Goal: Task Accomplishment & Management: Manage account settings

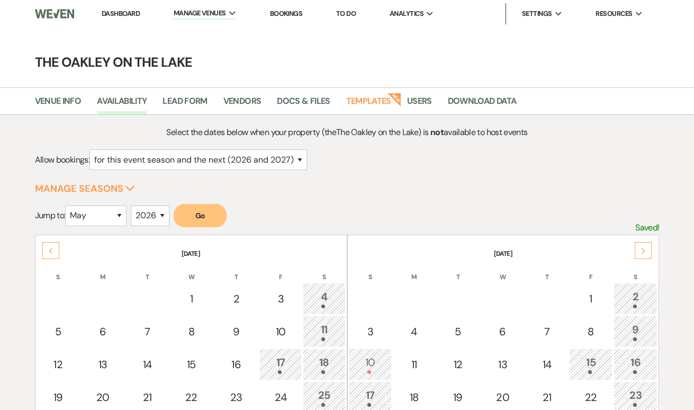
select select "2"
select select "5"
select select "2026"
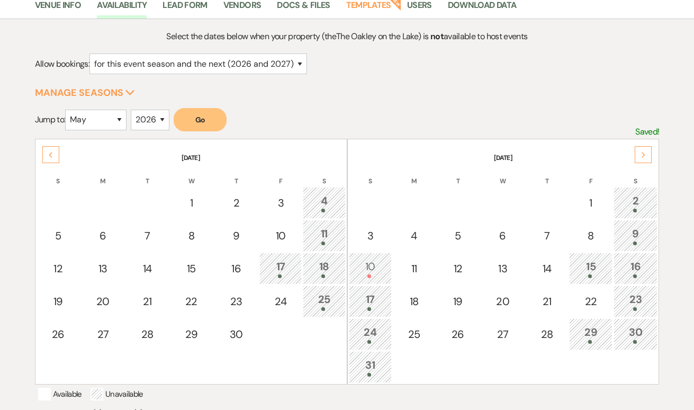
scroll to position [80, 0]
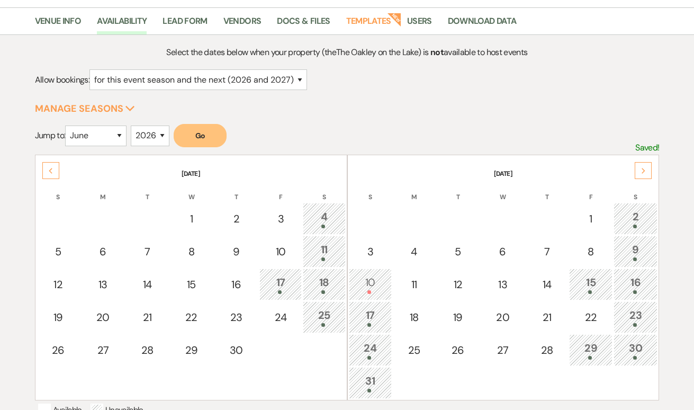
click at [215, 133] on button "Go" at bounding box center [200, 135] width 53 height 23
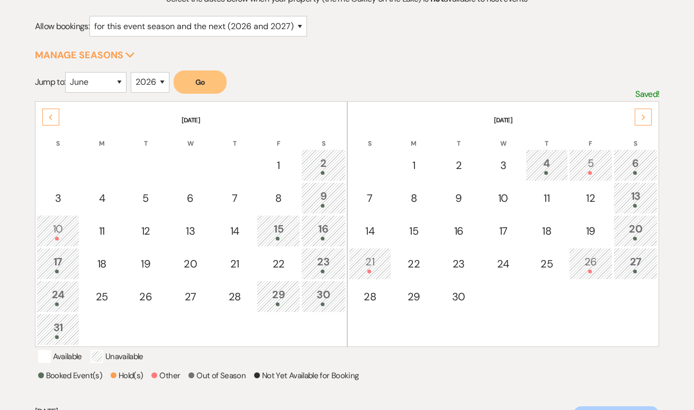
scroll to position [136, 0]
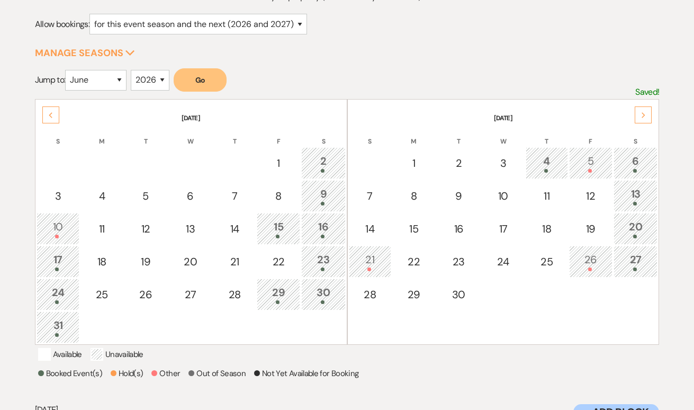
click at [587, 265] on div "26" at bounding box center [591, 262] width 32 height 20
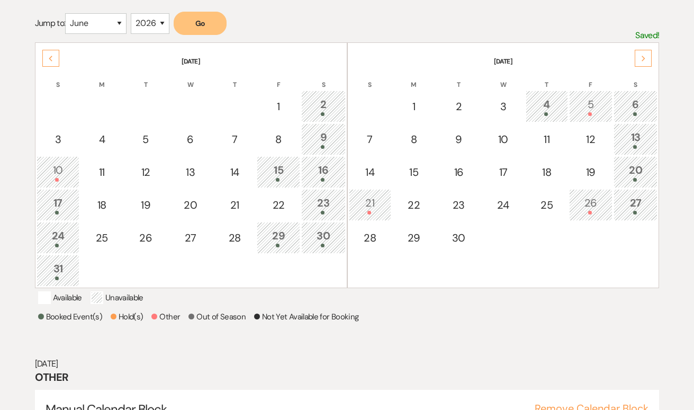
scroll to position [207, 0]
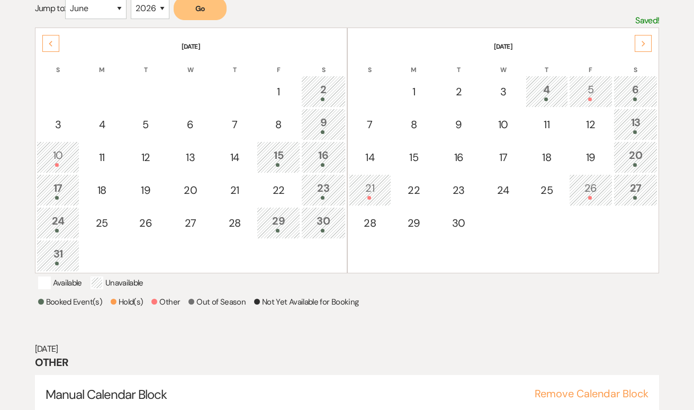
click at [594, 188] on div "26" at bounding box center [591, 190] width 32 height 20
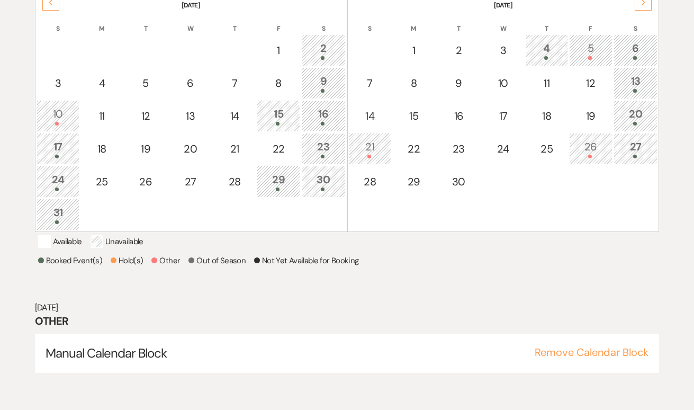
click at [635, 149] on div "27" at bounding box center [636, 149] width 33 height 20
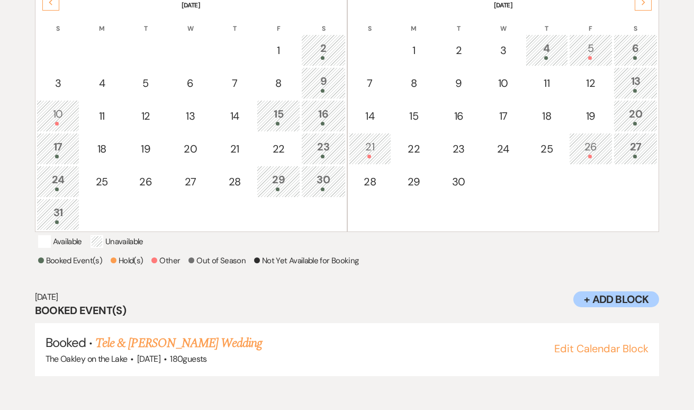
click at [587, 157] on div at bounding box center [591, 157] width 32 height 4
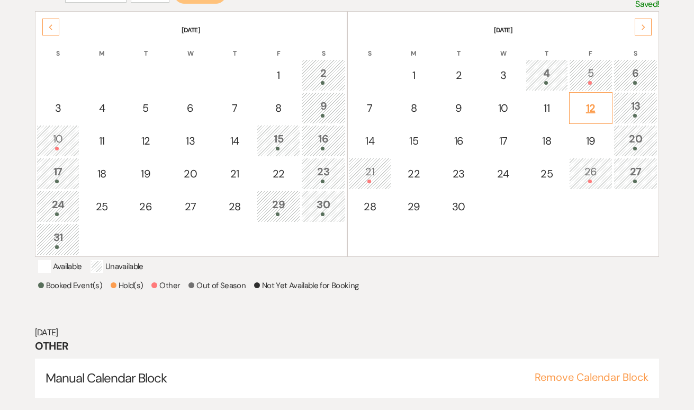
scroll to position [224, 0]
click at [646, 26] on icon "Next" at bounding box center [644, 27] width 5 height 6
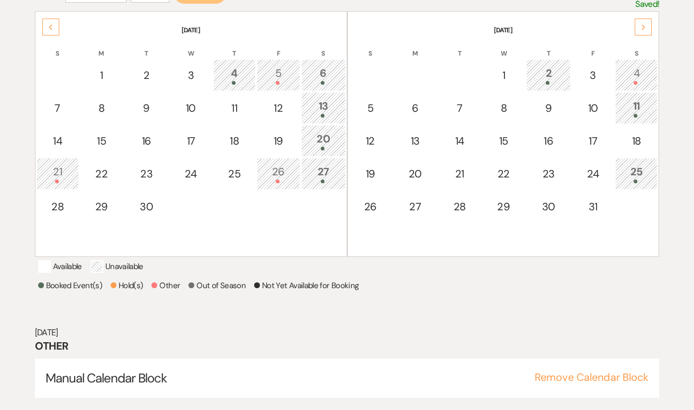
click at [57, 28] on div "Previous" at bounding box center [50, 27] width 17 height 17
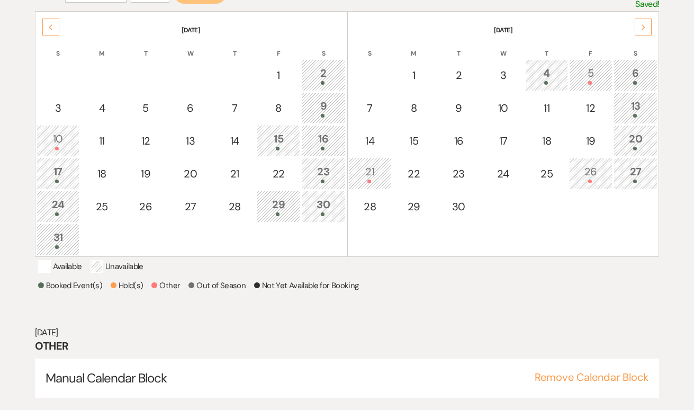
click at [51, 22] on div "Previous" at bounding box center [50, 27] width 17 height 17
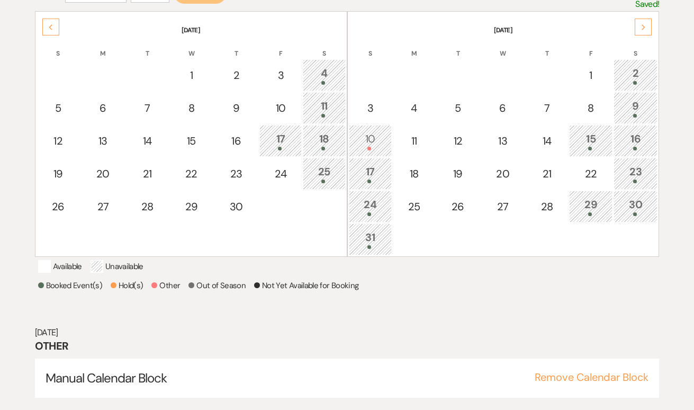
click at [646, 29] on icon "Next" at bounding box center [644, 27] width 5 height 6
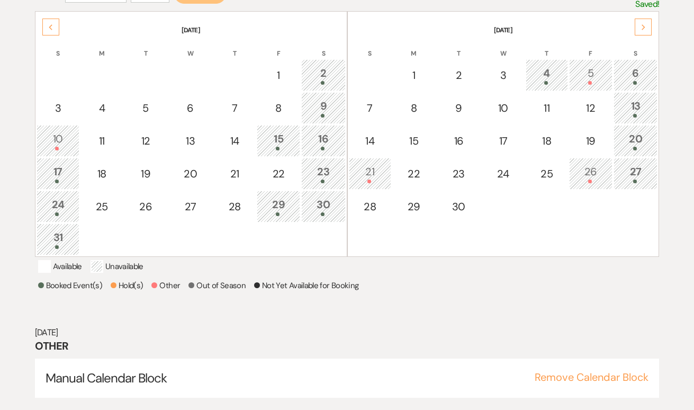
click at [45, 25] on div "Previous" at bounding box center [50, 27] width 17 height 17
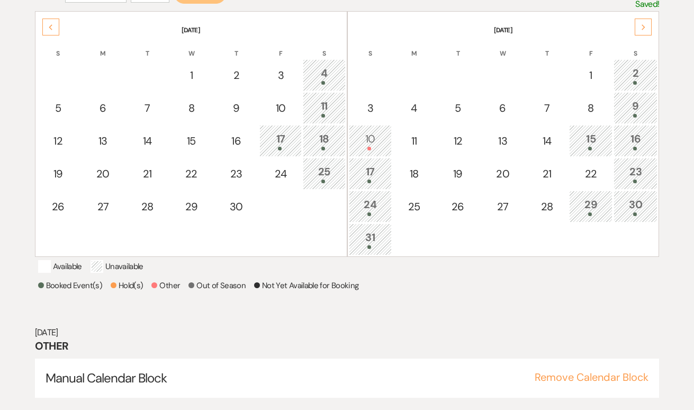
click at [50, 29] on icon "Previous" at bounding box center [50, 27] width 5 height 6
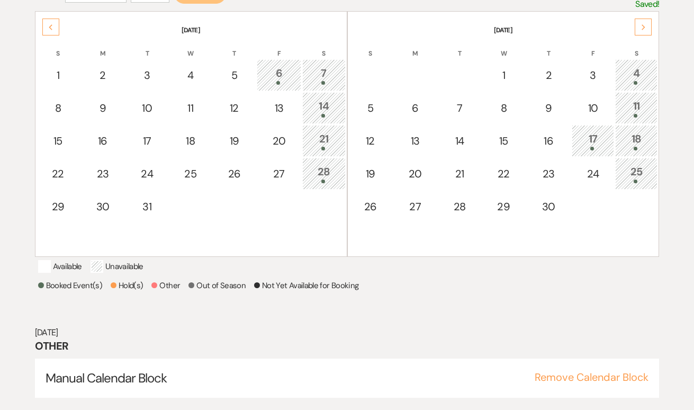
click at [643, 29] on icon "Next" at bounding box center [644, 27] width 5 height 6
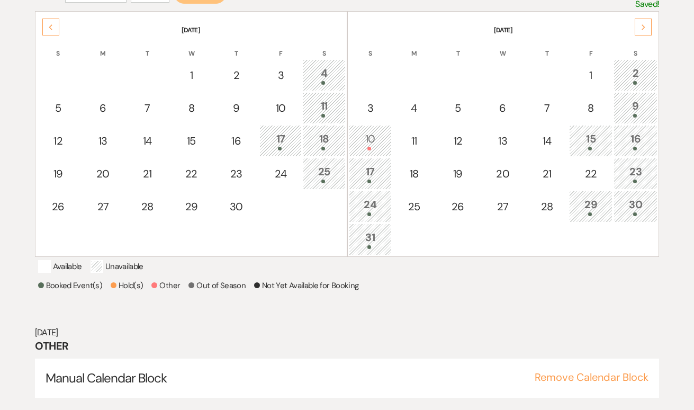
click at [642, 26] on icon "Next" at bounding box center [644, 27] width 5 height 6
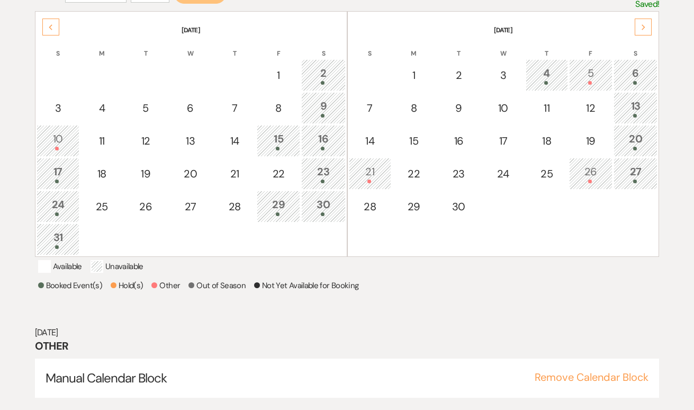
click at [630, 116] on div at bounding box center [636, 116] width 33 height 4
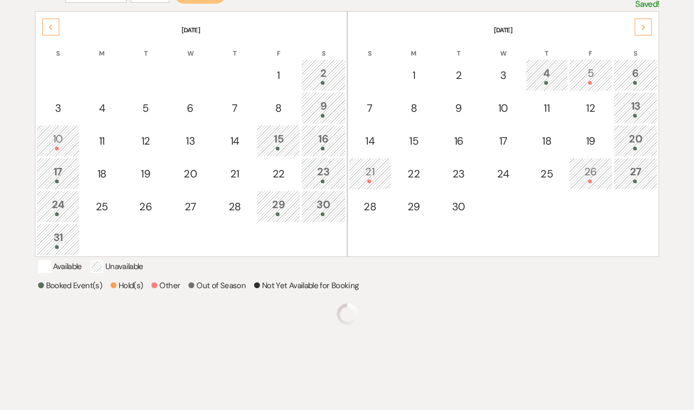
scroll to position [248, 0]
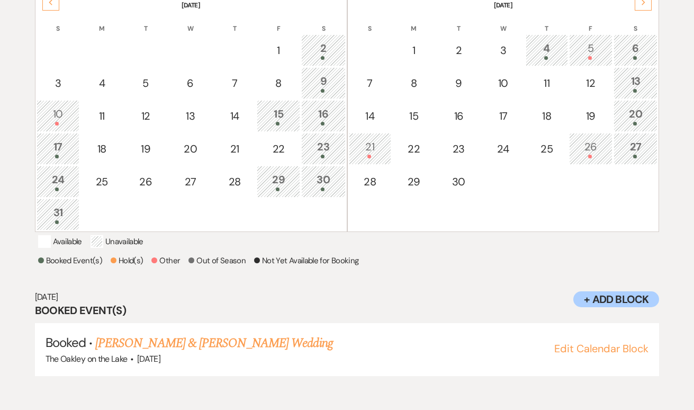
click at [633, 128] on td "20" at bounding box center [636, 116] width 44 height 32
click at [629, 147] on div "27" at bounding box center [636, 149] width 33 height 20
click at [583, 152] on div "26" at bounding box center [591, 149] width 32 height 20
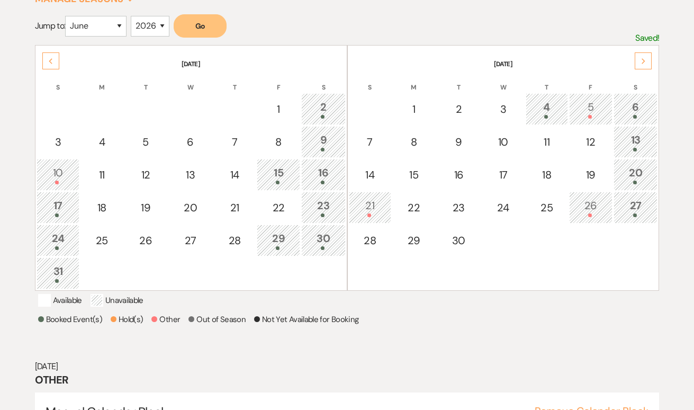
scroll to position [190, 0]
click at [650, 55] on div "Next" at bounding box center [643, 60] width 17 height 17
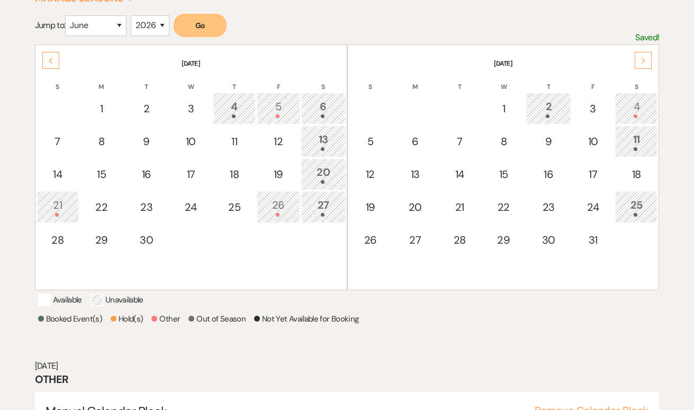
click at [52, 59] on icon "Previous" at bounding box center [50, 61] width 5 height 6
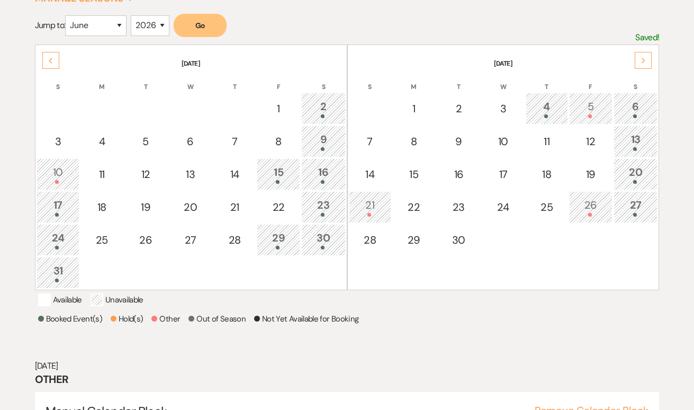
click at [55, 61] on div "Previous" at bounding box center [50, 60] width 17 height 17
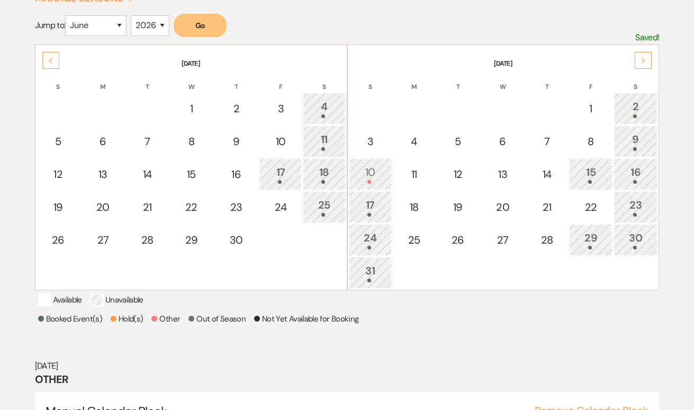
click at [52, 61] on icon "Previous" at bounding box center [50, 61] width 5 height 6
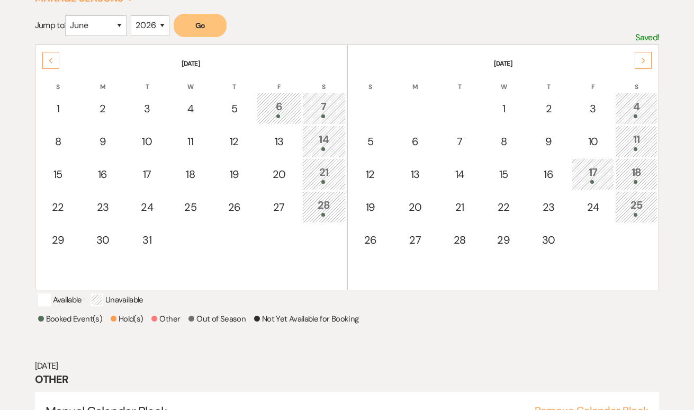
click at [51, 60] on icon "Previous" at bounding box center [50, 61] width 5 height 6
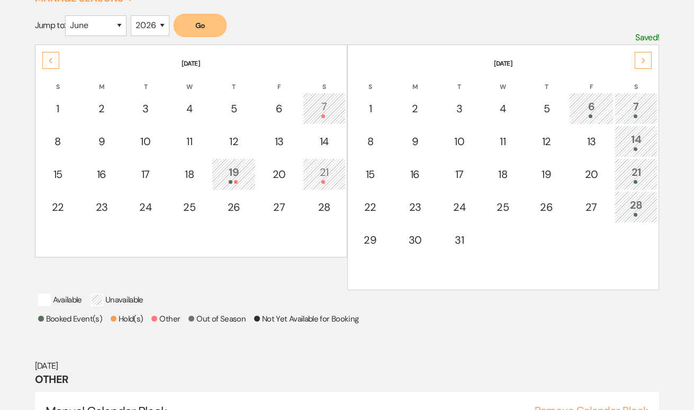
click at [51, 60] on icon "Previous" at bounding box center [50, 61] width 5 height 6
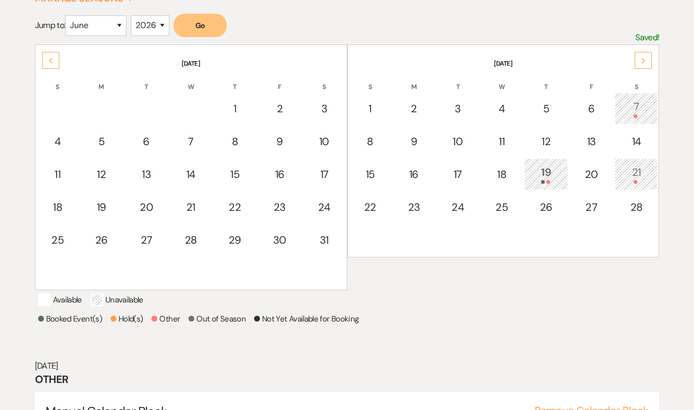
click at [51, 60] on icon "Previous" at bounding box center [50, 61] width 5 height 6
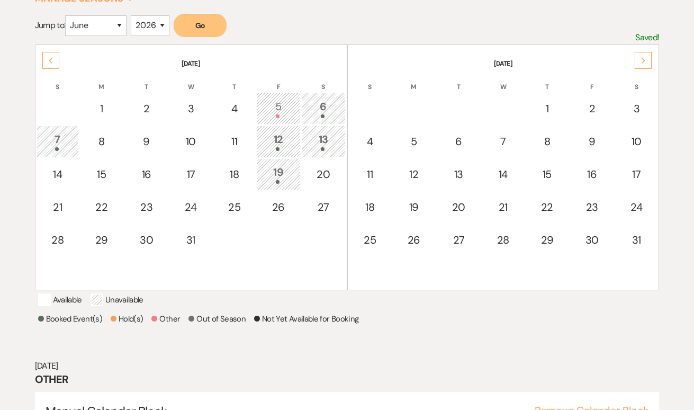
click at [51, 60] on icon "Previous" at bounding box center [50, 61] width 5 height 6
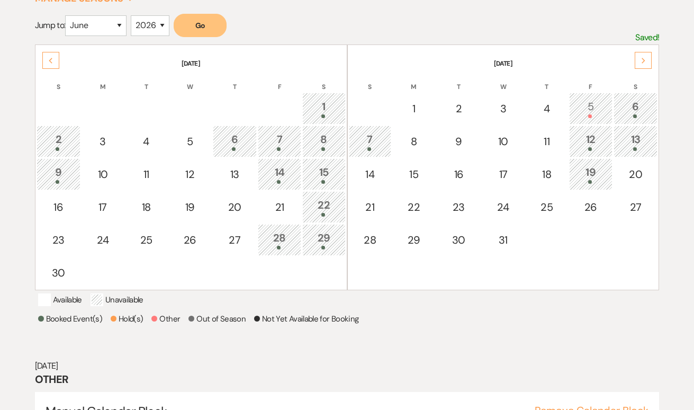
click at [51, 60] on icon "Previous" at bounding box center [50, 61] width 5 height 6
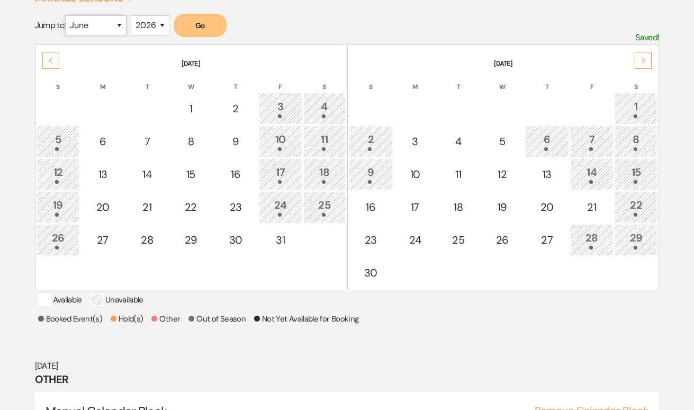
select select "5"
click at [202, 25] on button "Go" at bounding box center [200, 25] width 53 height 23
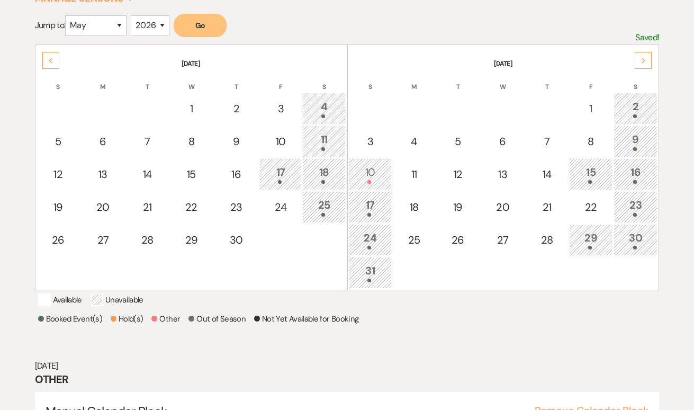
click at [647, 60] on div "Next" at bounding box center [643, 60] width 17 height 17
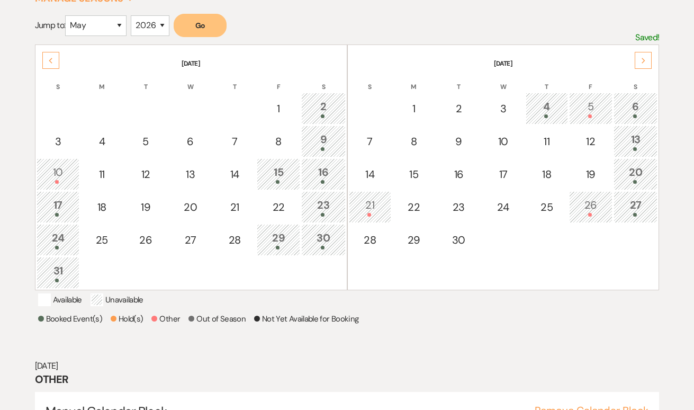
click at [50, 57] on div "Previous" at bounding box center [50, 60] width 17 height 17
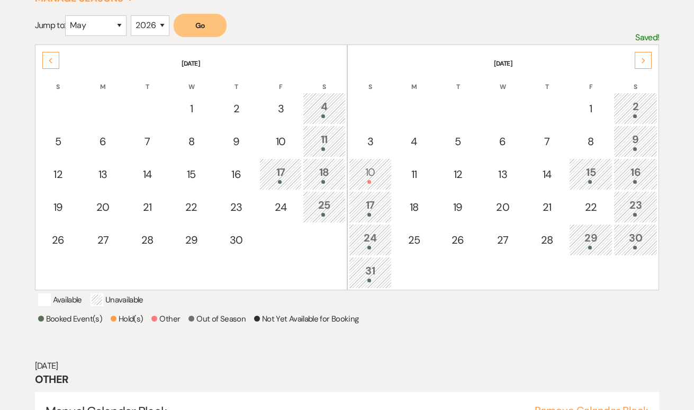
click at [640, 59] on div "Next" at bounding box center [643, 60] width 17 height 17
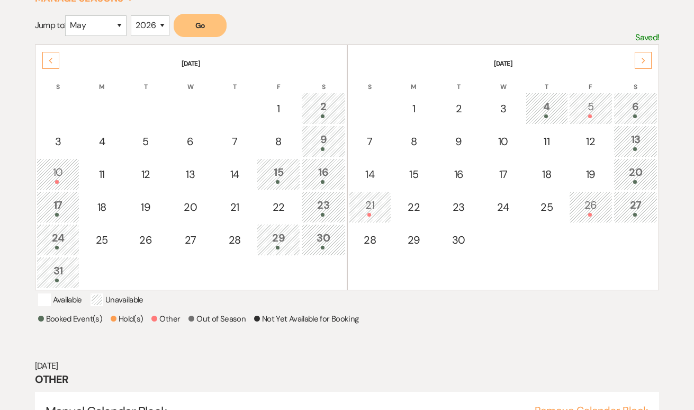
click at [640, 59] on div "Next" at bounding box center [643, 60] width 17 height 17
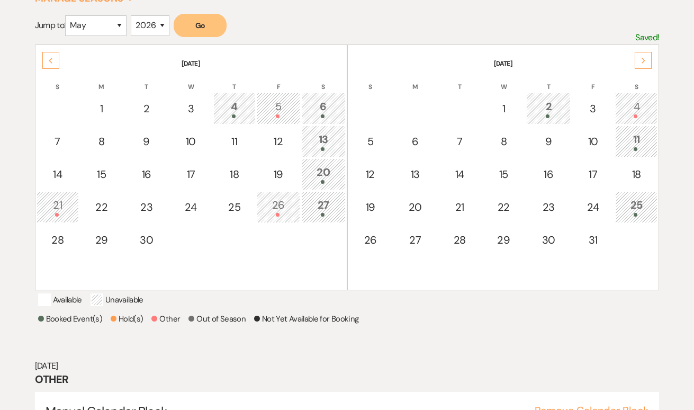
click at [640, 59] on div "Next" at bounding box center [643, 60] width 17 height 17
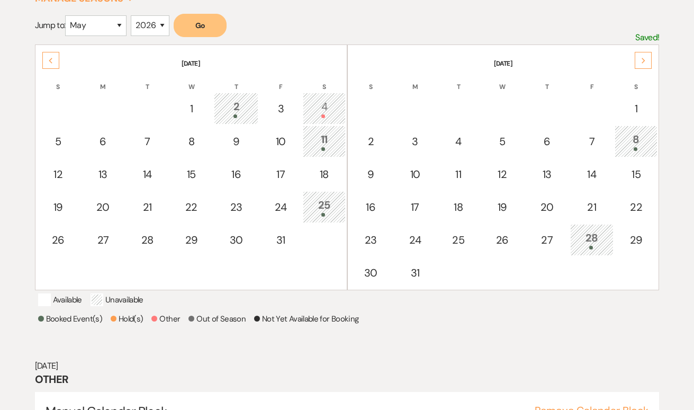
click at [640, 59] on div "Next" at bounding box center [643, 60] width 17 height 17
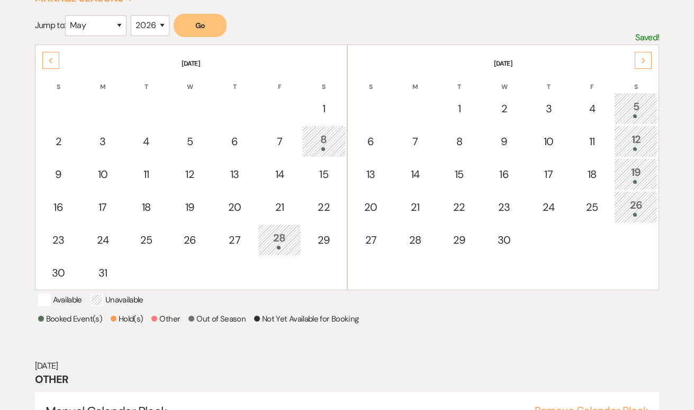
click at [640, 59] on div "Next" at bounding box center [643, 60] width 17 height 17
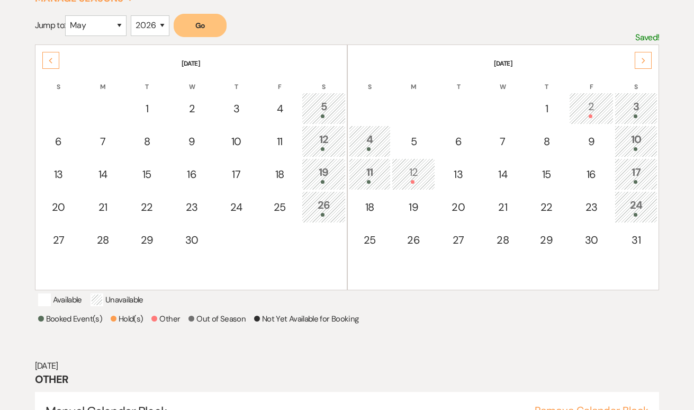
click at [52, 58] on icon "Previous" at bounding box center [50, 61] width 5 height 6
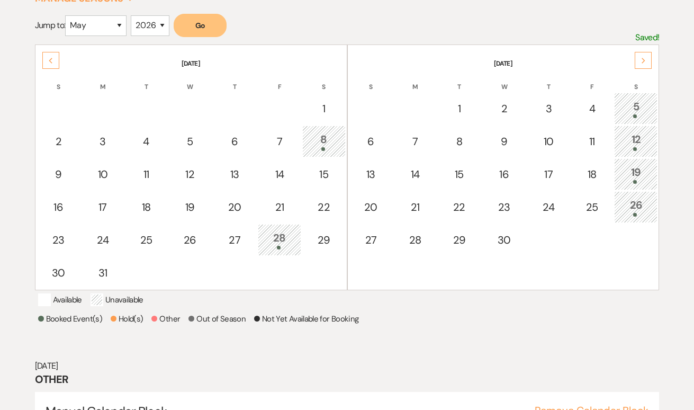
click at [52, 58] on icon "Previous" at bounding box center [50, 61] width 5 height 6
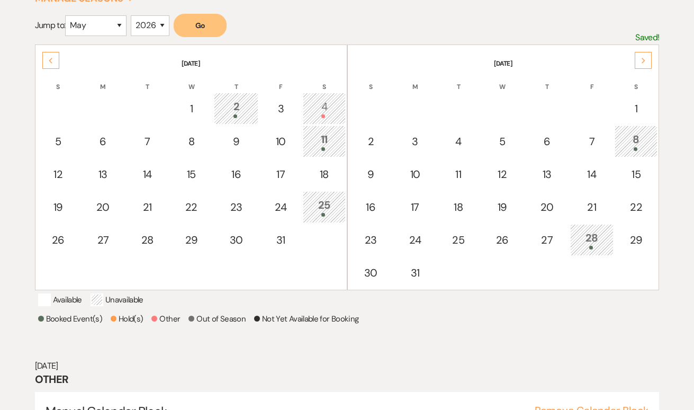
click at [52, 58] on icon "Previous" at bounding box center [50, 61] width 5 height 6
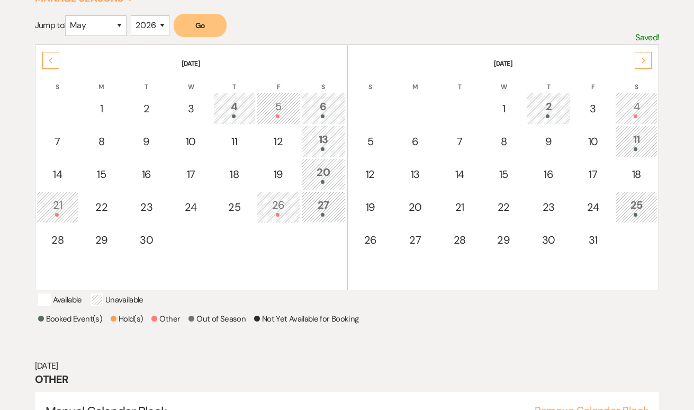
click at [55, 57] on div "Previous" at bounding box center [50, 60] width 17 height 17
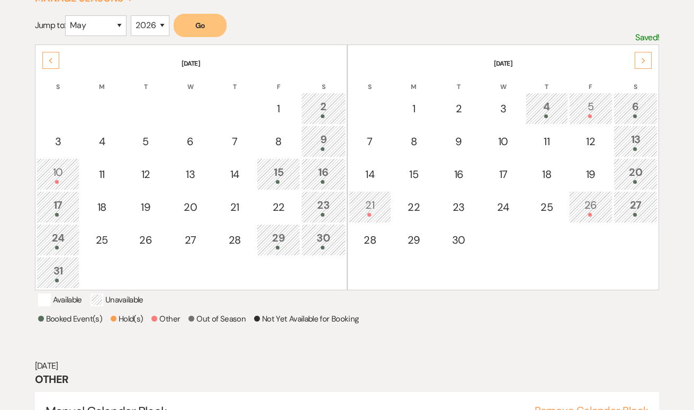
click at [51, 61] on icon "Previous" at bounding box center [50, 61] width 5 height 6
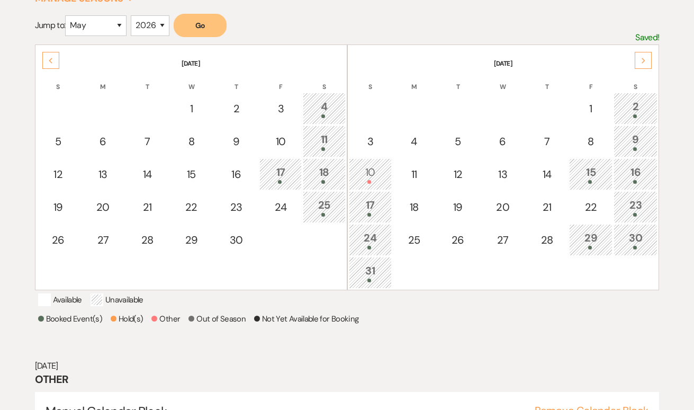
click at [649, 60] on div "Next" at bounding box center [643, 60] width 17 height 17
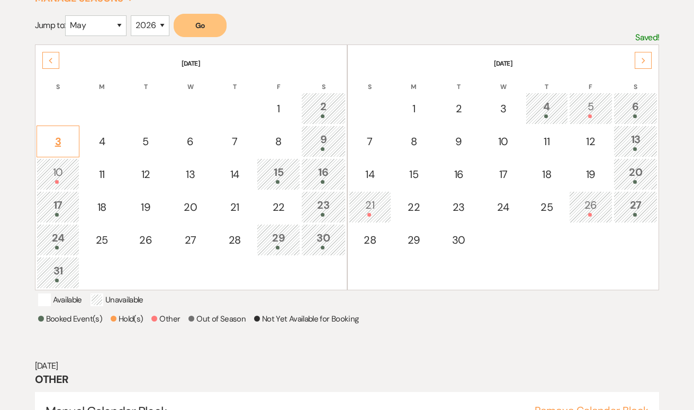
click at [66, 133] on div "3" at bounding box center [58, 141] width 32 height 16
select select "other"
select select "false"
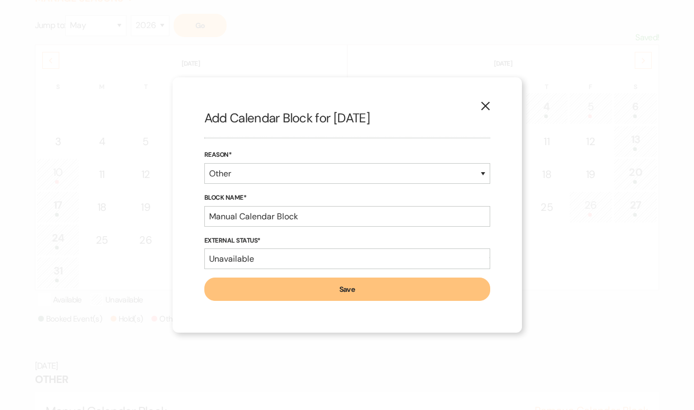
click at [488, 105] on icon "X" at bounding box center [486, 106] width 10 height 10
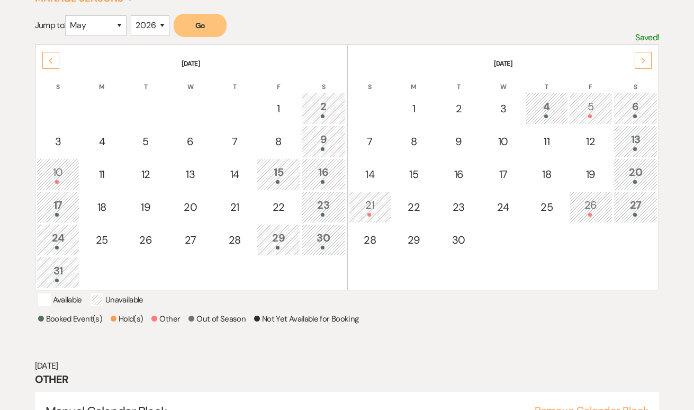
click at [643, 59] on icon "Next" at bounding box center [644, 61] width 5 height 6
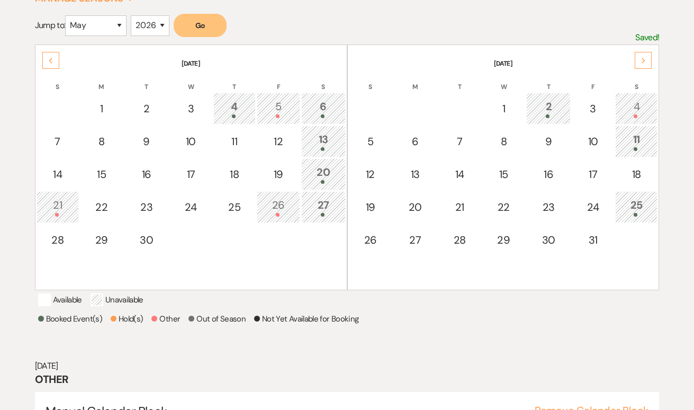
click at [645, 63] on icon "Next" at bounding box center [644, 61] width 5 height 6
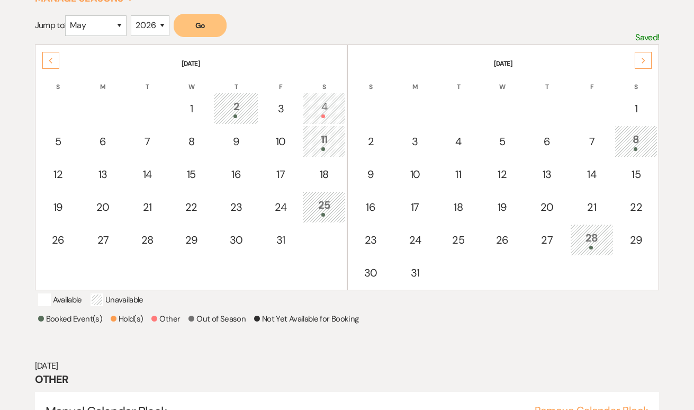
click at [53, 59] on icon "Previous" at bounding box center [50, 61] width 5 height 6
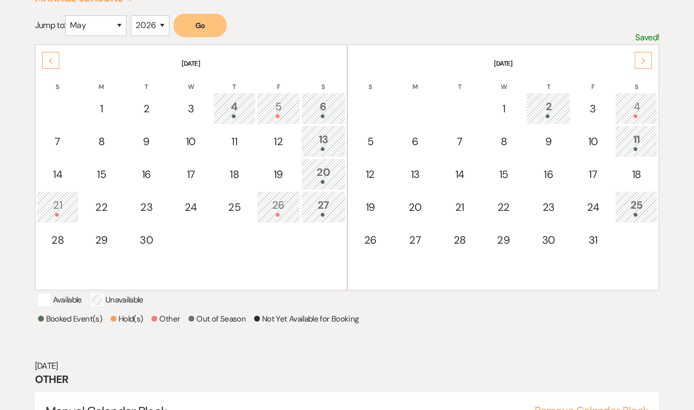
click at [48, 59] on icon "Previous" at bounding box center [50, 61] width 5 height 6
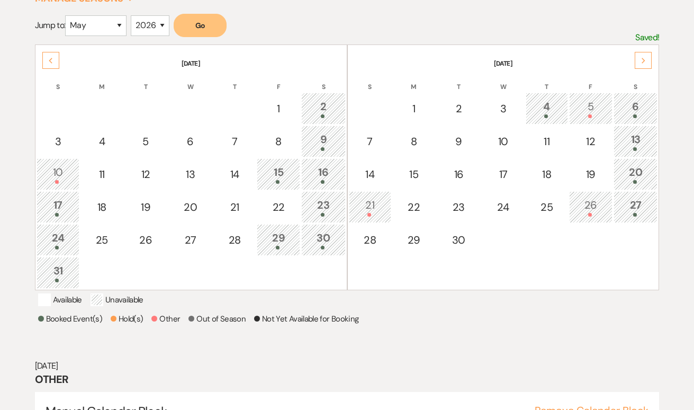
click at [48, 59] on icon "Previous" at bounding box center [50, 61] width 5 height 6
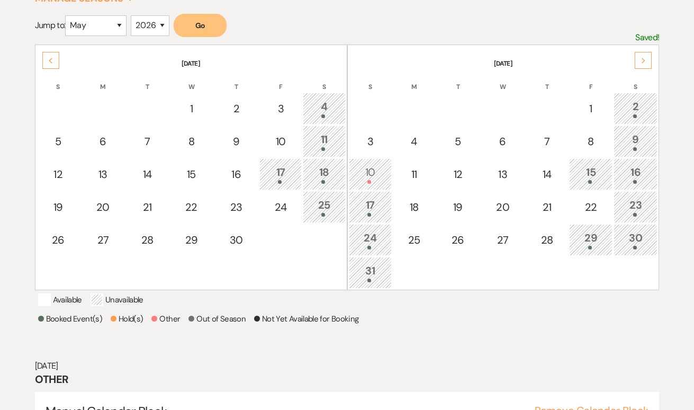
click at [48, 59] on icon "Previous" at bounding box center [50, 61] width 5 height 6
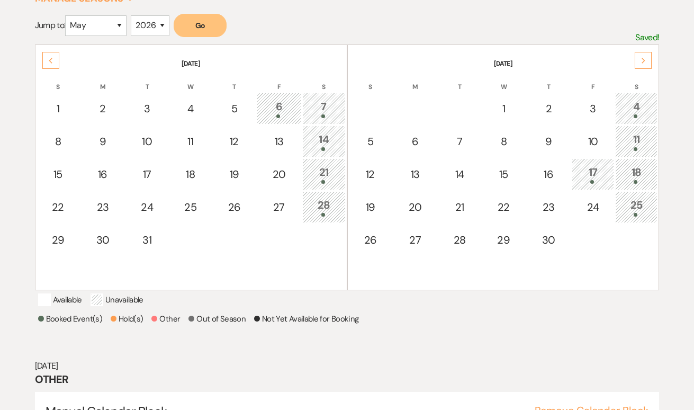
click at [348, 24] on form "Jump to: January February March April May June July August September October No…" at bounding box center [347, 29] width 625 height 31
click at [451, 29] on form "Jump to: January February March April May June July August September October No…" at bounding box center [347, 29] width 625 height 31
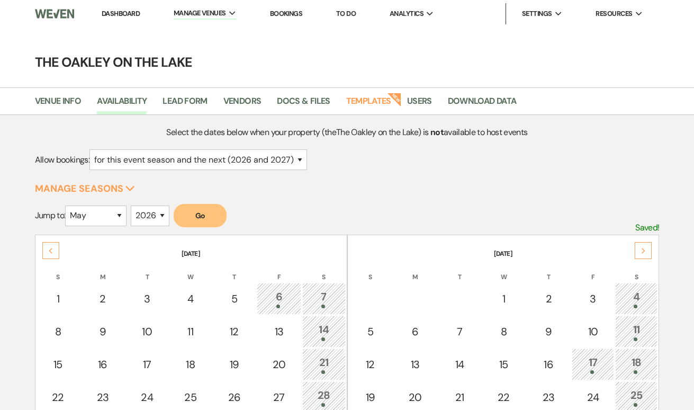
click at [392, 219] on form "Jump to: January February March April May June July August September October No…" at bounding box center [347, 219] width 625 height 31
click at [311, 219] on form "Jump to: January February March April May June July August September October No…" at bounding box center [347, 219] width 625 height 31
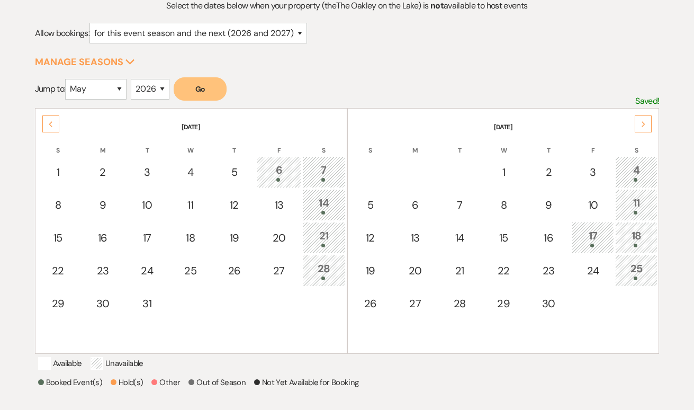
click at [350, 372] on div "Available Unavailable" at bounding box center [347, 365] width 619 height 16
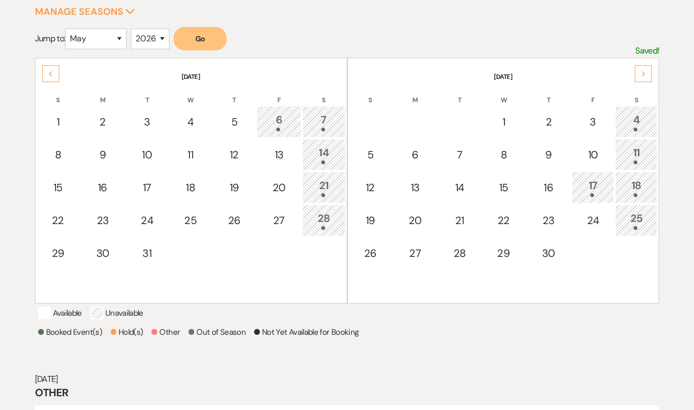
scroll to position [181, 0]
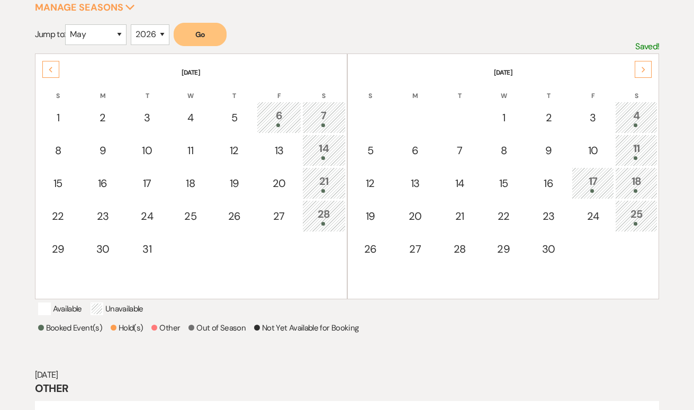
click at [54, 70] on div "Previous" at bounding box center [50, 69] width 17 height 17
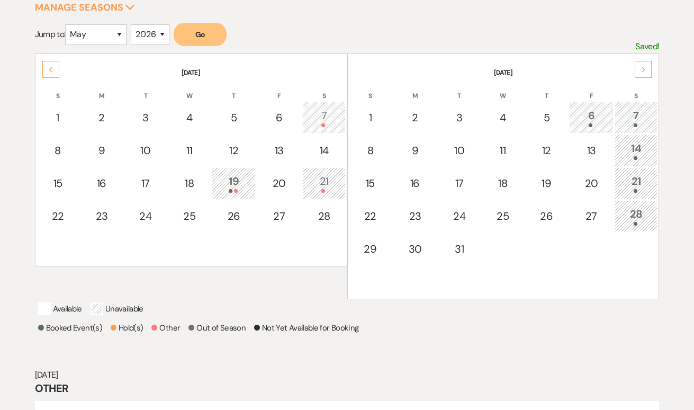
click at [54, 70] on div "Previous" at bounding box center [50, 69] width 17 height 17
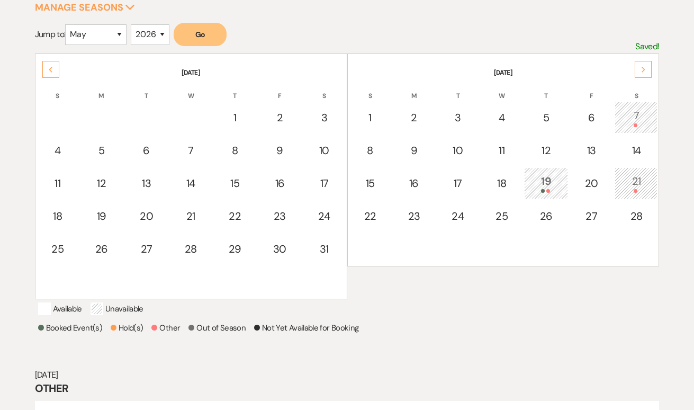
click at [54, 70] on div "Previous" at bounding box center [50, 69] width 17 height 17
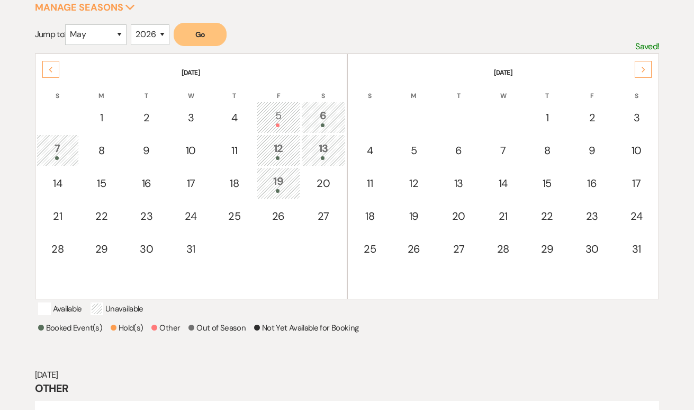
click at [54, 70] on div "Previous" at bounding box center [50, 69] width 17 height 17
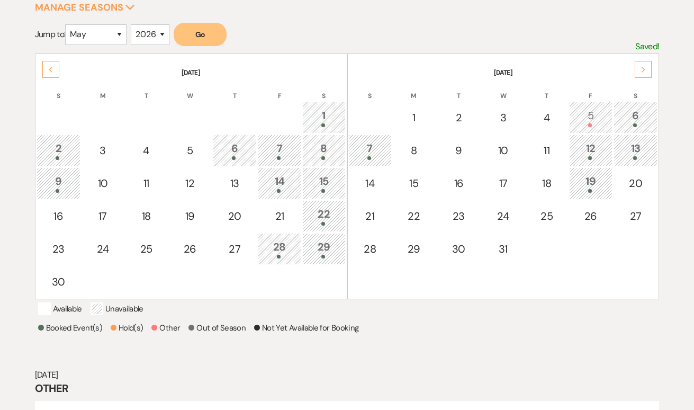
click at [650, 67] on div "Next" at bounding box center [643, 69] width 17 height 17
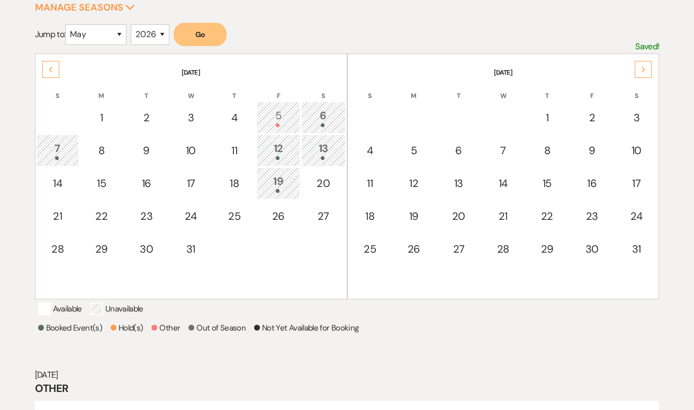
click at [650, 67] on div "Next" at bounding box center [643, 69] width 17 height 17
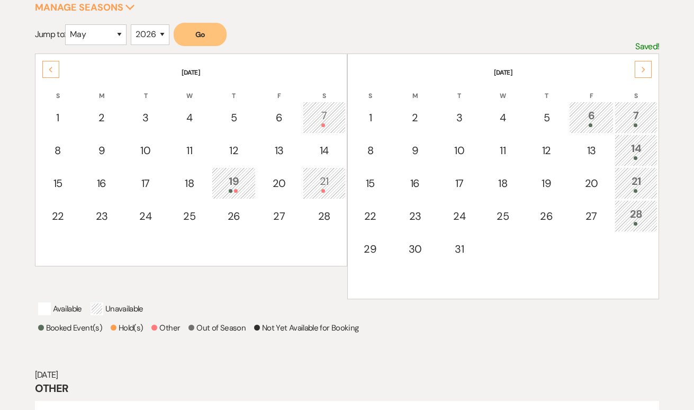
click at [650, 67] on div "Next" at bounding box center [643, 69] width 17 height 17
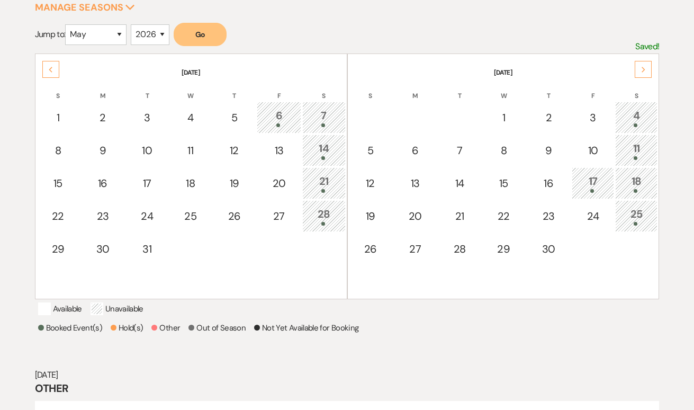
click at [650, 67] on div "Next" at bounding box center [643, 69] width 17 height 17
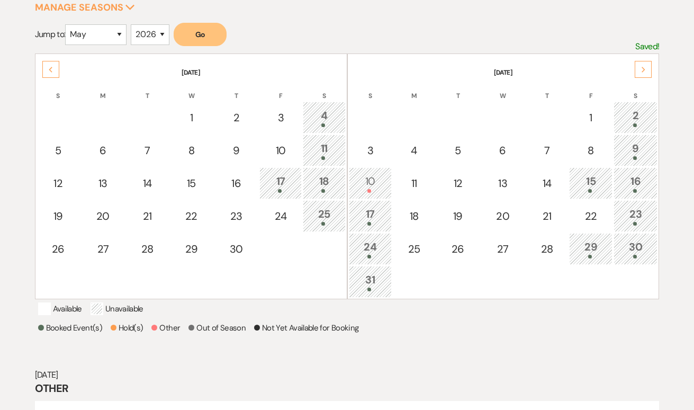
click at [650, 67] on div "Next" at bounding box center [643, 69] width 17 height 17
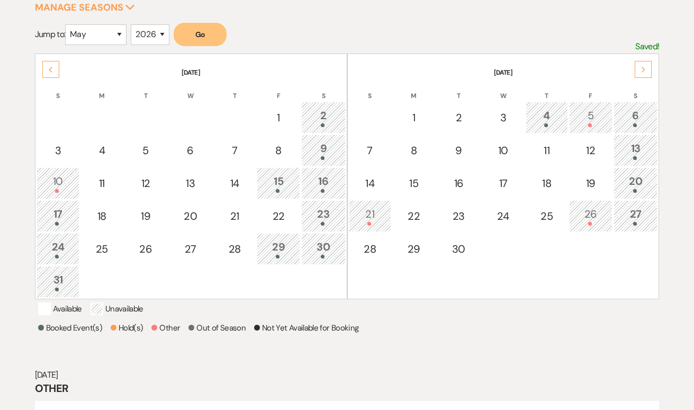
click at [589, 224] on span at bounding box center [591, 224] width 4 height 4
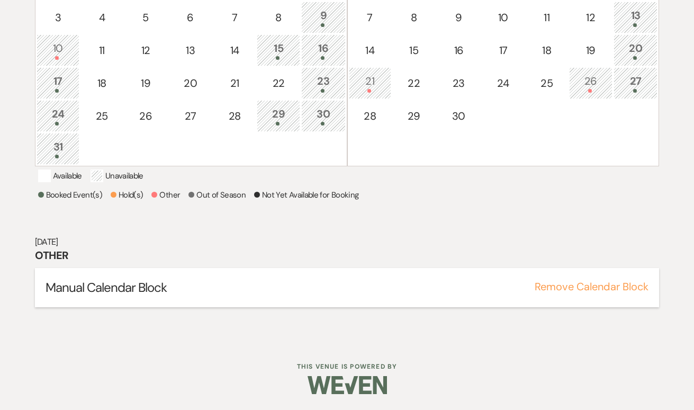
scroll to position [327, 0]
click at [110, 304] on div "Manual Calendar Block Remove Calendar Block" at bounding box center [347, 287] width 625 height 39
click at [109, 293] on span "Manual Calendar Block" at bounding box center [107, 287] width 122 height 16
click at [102, 291] on span "Manual Calendar Block" at bounding box center [107, 287] width 122 height 16
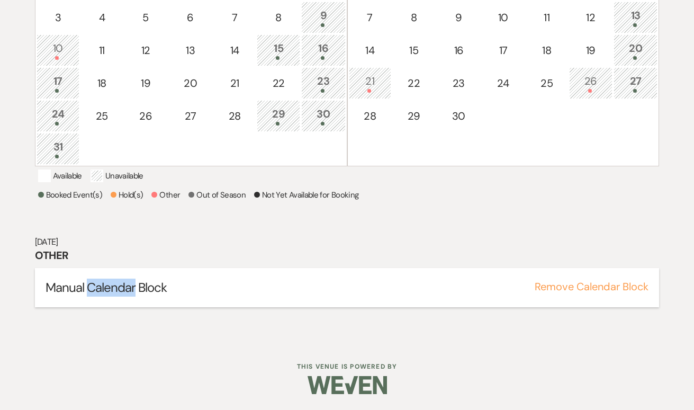
click at [102, 291] on span "Manual Calendar Block" at bounding box center [107, 287] width 122 height 16
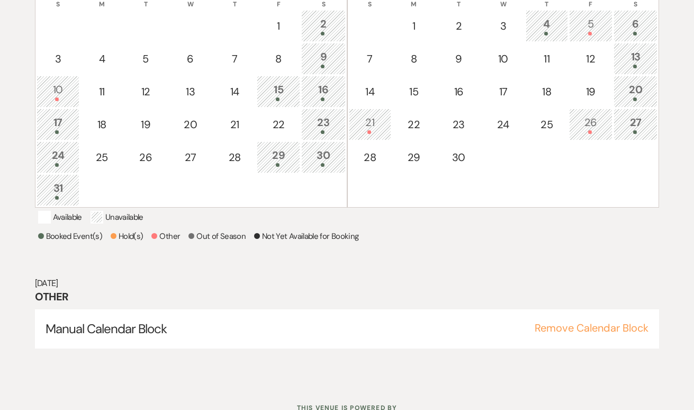
scroll to position [273, 0]
click at [602, 124] on div "26" at bounding box center [591, 124] width 32 height 20
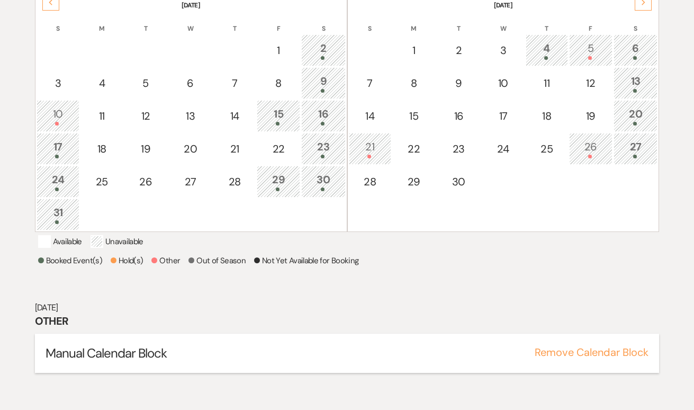
click at [280, 362] on h5 "Manual Calendar Block" at bounding box center [348, 353] width 604 height 18
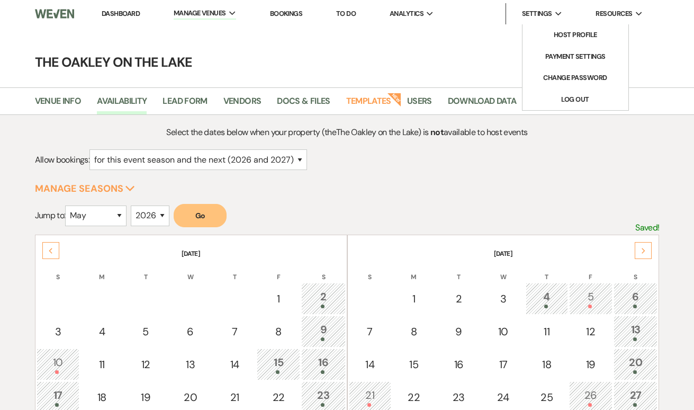
scroll to position [0, 0]
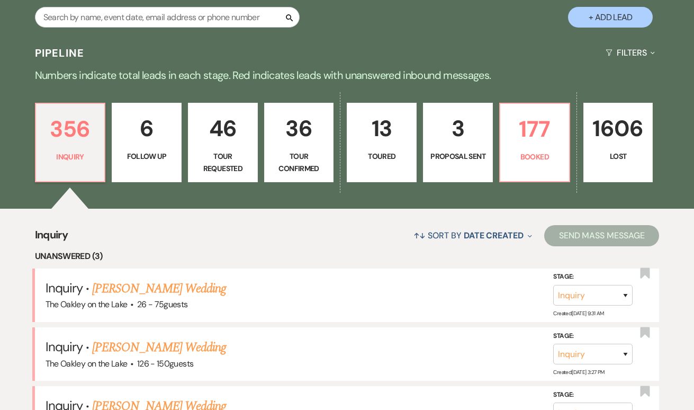
scroll to position [202, 0]
click at [103, 20] on input "text" at bounding box center [167, 17] width 265 height 21
type input "poll"
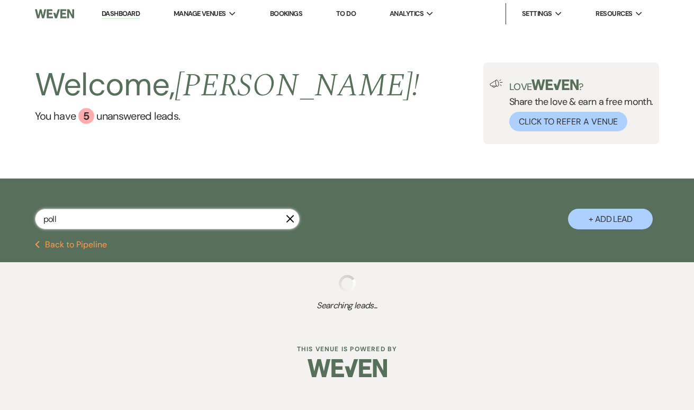
select select "8"
select select "5"
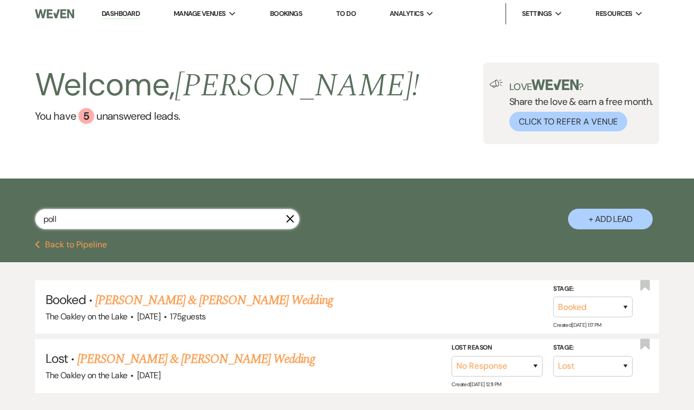
scroll to position [29, 0]
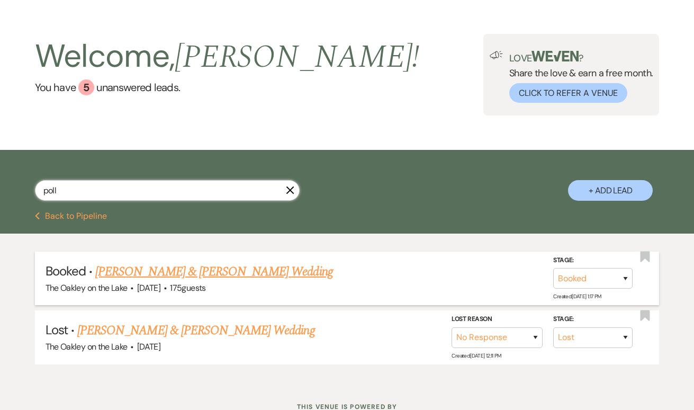
type input "poll"
click at [135, 274] on link "[PERSON_NAME] & [PERSON_NAME] Wedding" at bounding box center [213, 271] width 237 height 19
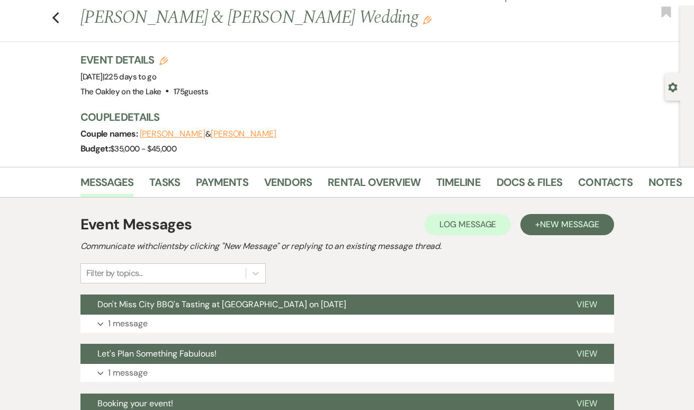
scroll to position [209, 0]
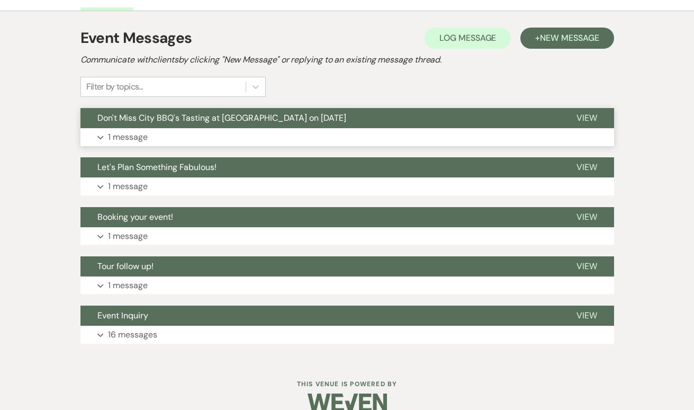
click at [126, 140] on p "1 message" at bounding box center [128, 137] width 40 height 14
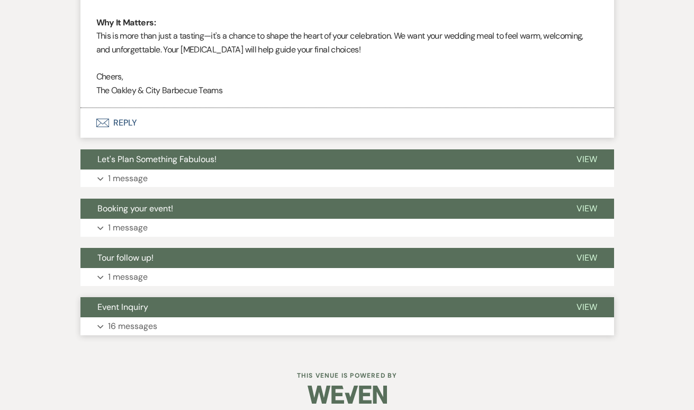
click at [125, 319] on p "16 messages" at bounding box center [132, 326] width 49 height 14
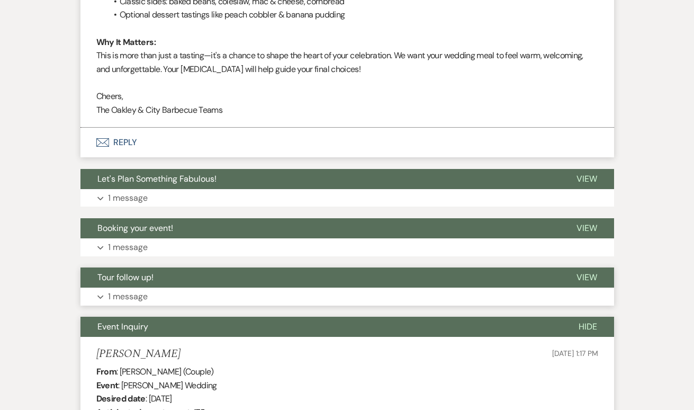
click at [119, 292] on p "1 message" at bounding box center [128, 297] width 40 height 14
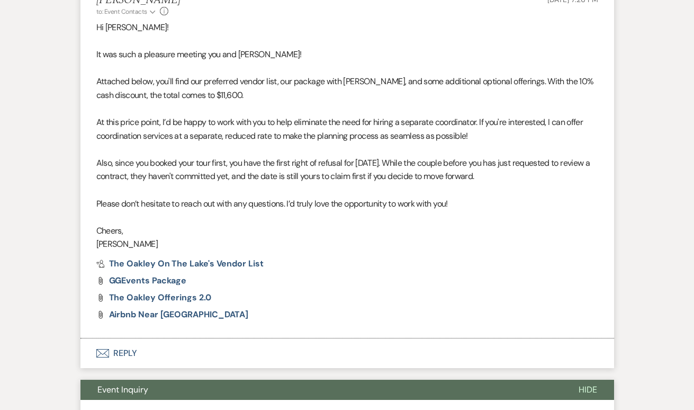
scroll to position [871, 0]
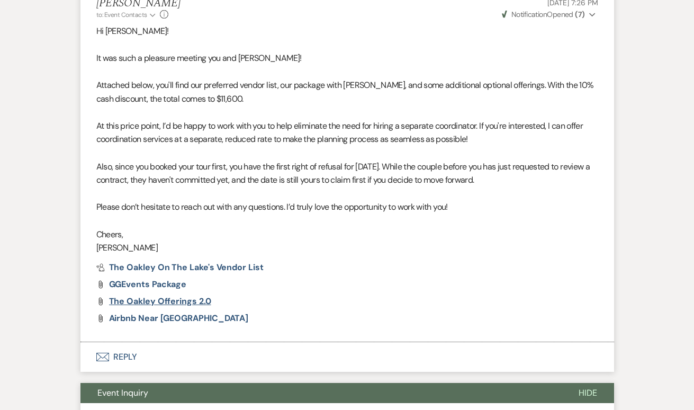
click at [153, 296] on span "The Oakley Offerings 2.0" at bounding box center [160, 301] width 102 height 11
